Goal: Task Accomplishment & Management: Manage account settings

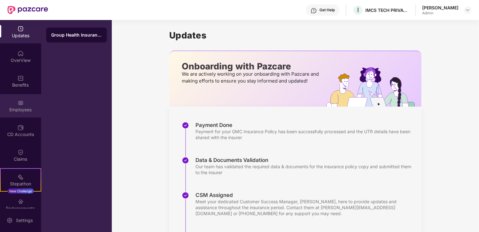
click at [21, 106] on div "Employees" at bounding box center [20, 109] width 41 height 6
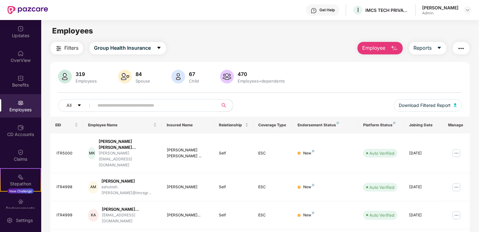
click at [376, 43] on button "Employee" at bounding box center [379, 48] width 45 height 12
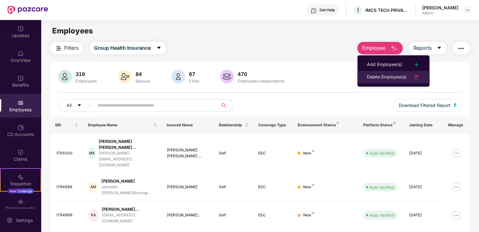
click at [377, 76] on div "Delete Employee(s)" at bounding box center [387, 76] width 40 height 7
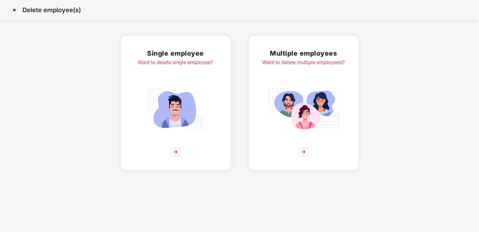
click at [297, 109] on img at bounding box center [303, 109] width 70 height 49
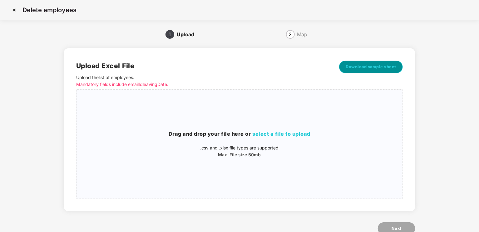
click at [370, 65] on span "Download sample sheet" at bounding box center [371, 67] width 51 height 6
click at [12, 10] on img at bounding box center [14, 10] width 10 height 10
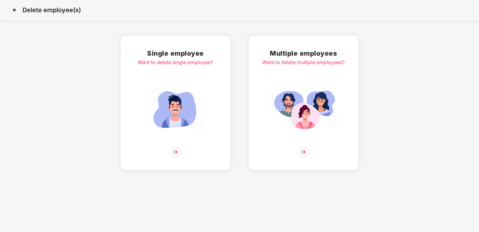
click at [14, 10] on img at bounding box center [14, 10] width 10 height 10
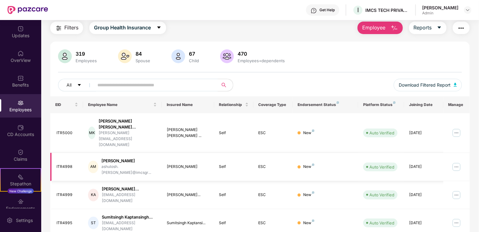
scroll to position [31, 0]
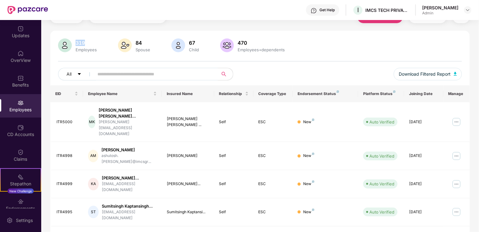
drag, startPoint x: 77, startPoint y: 42, endPoint x: 85, endPoint y: 42, distance: 8.1
click at [85, 42] on div "319" at bounding box center [86, 43] width 24 height 6
click at [151, 72] on input "text" at bounding box center [153, 73] width 112 height 9
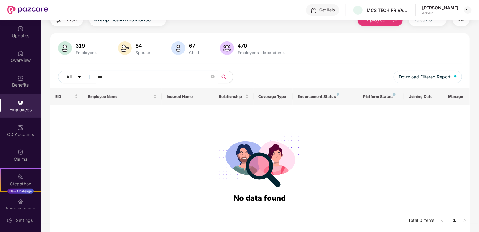
scroll to position [28, 0]
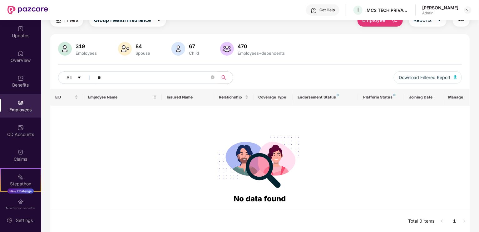
type input "*"
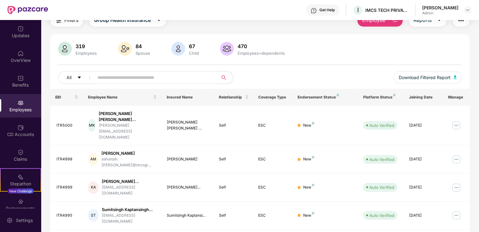
click at [301, 46] on div "319 Employees 84 Spouse 67 Child 470 Employees+dependents" at bounding box center [260, 49] width 404 height 15
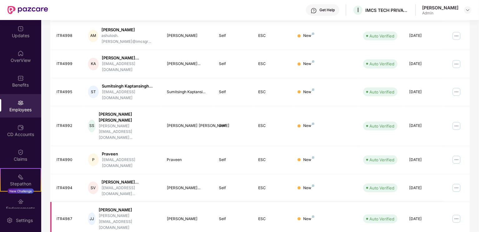
scroll to position [0, 0]
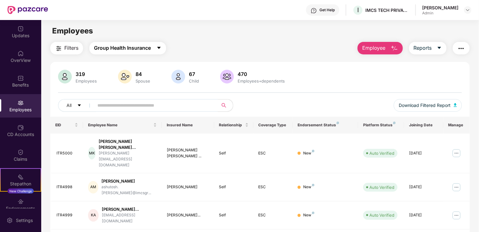
click at [150, 50] on span "Group Health Insurance" at bounding box center [122, 48] width 57 height 8
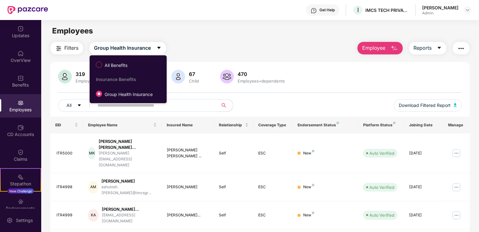
click at [220, 38] on main "Employees Filters Group Health Insurance Employee Reports 319 Employees 84 Spou…" at bounding box center [259, 136] width 437 height 232
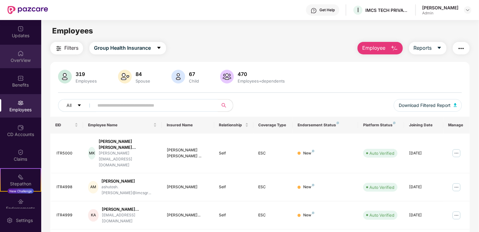
click at [11, 55] on div "OverView" at bounding box center [20, 56] width 41 height 23
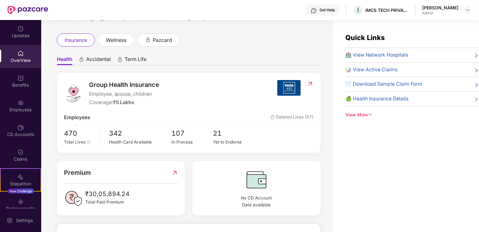
scroll to position [94, 0]
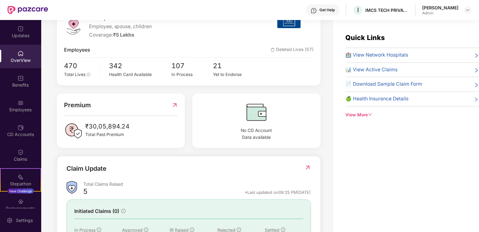
click at [304, 52] on span "Deleted Lives (57)" at bounding box center [292, 50] width 43 height 8
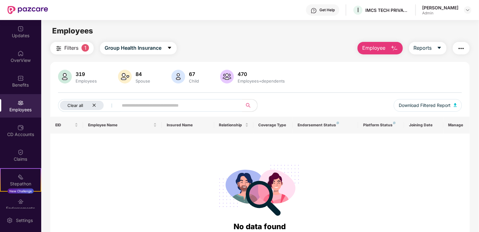
click at [94, 103] on icon "close" at bounding box center [94, 105] width 4 height 4
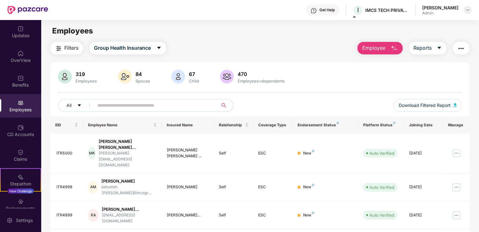
click at [466, 8] on img at bounding box center [467, 9] width 5 height 5
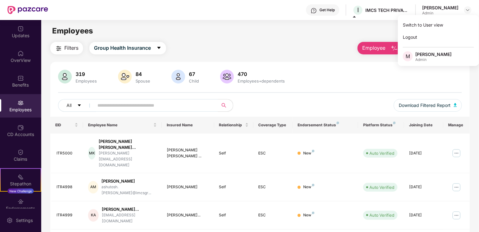
click at [428, 60] on div "Admin" at bounding box center [433, 59] width 36 height 5
